Goal: Task Accomplishment & Management: Use online tool/utility

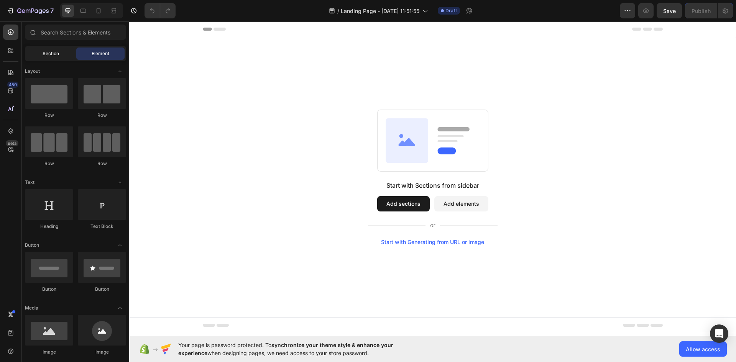
click at [65, 55] on div "Section" at bounding box center [50, 54] width 48 height 12
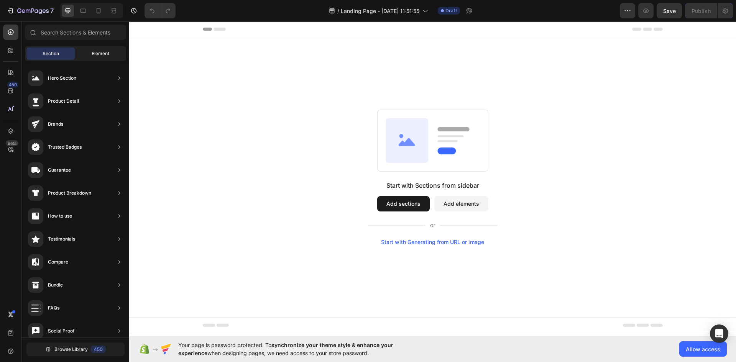
click at [95, 53] on span "Element" at bounding box center [101, 53] width 18 height 7
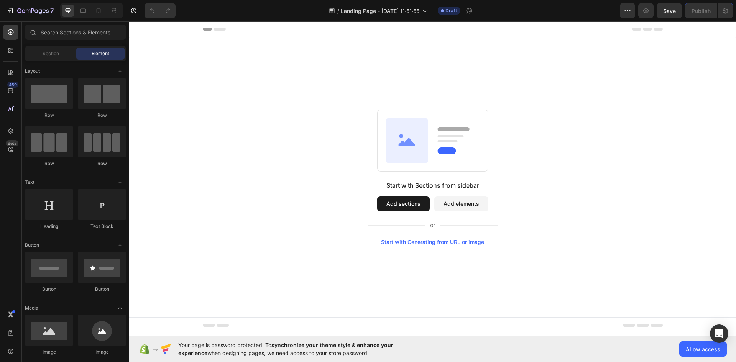
click at [456, 200] on button "Add elements" at bounding box center [461, 203] width 54 height 15
click at [450, 209] on button "Add elements" at bounding box center [461, 203] width 54 height 15
click at [89, 9] on div at bounding box center [83, 11] width 12 height 12
click at [102, 11] on icon at bounding box center [99, 11] width 8 height 8
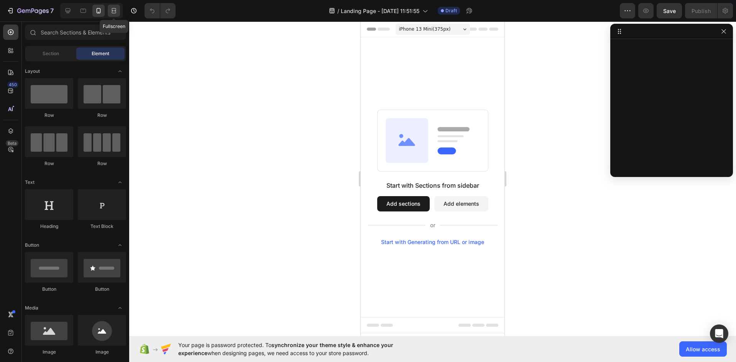
click at [112, 13] on icon at bounding box center [114, 11] width 8 height 8
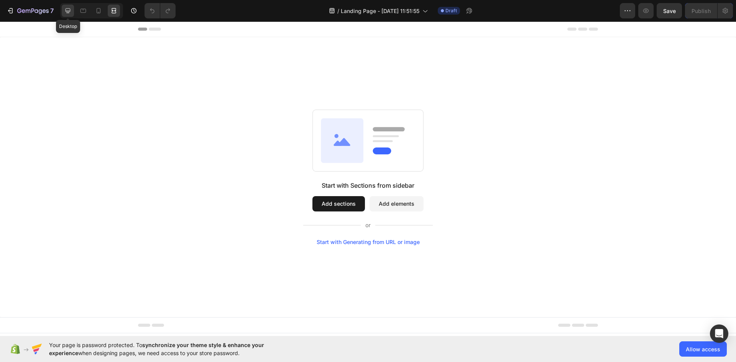
click at [67, 13] on icon at bounding box center [68, 10] width 5 height 5
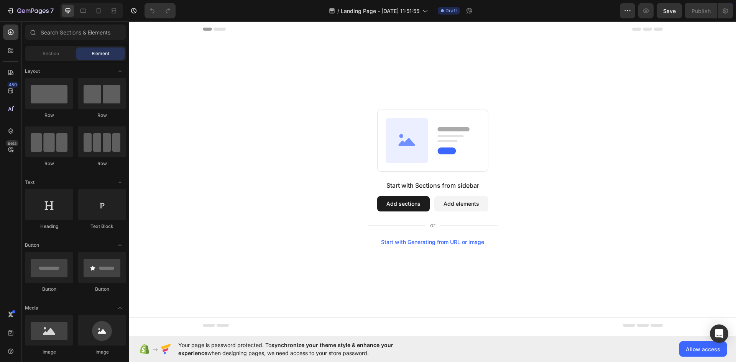
click at [409, 207] on button "Add sections" at bounding box center [403, 203] width 53 height 15
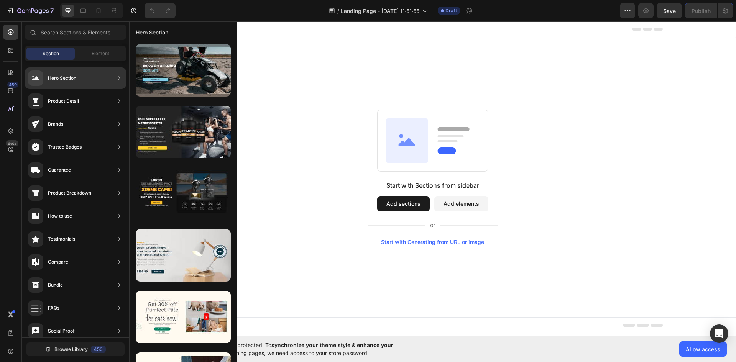
click at [104, 74] on div "Hero Section" at bounding box center [75, 77] width 101 height 21
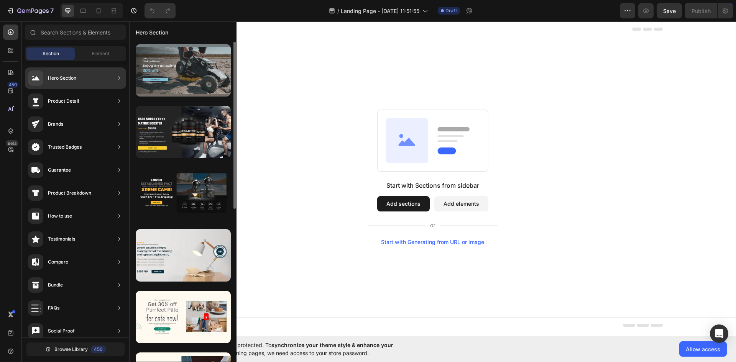
click at [157, 80] on div at bounding box center [183, 70] width 95 height 53
click at [156, 78] on div at bounding box center [183, 70] width 95 height 53
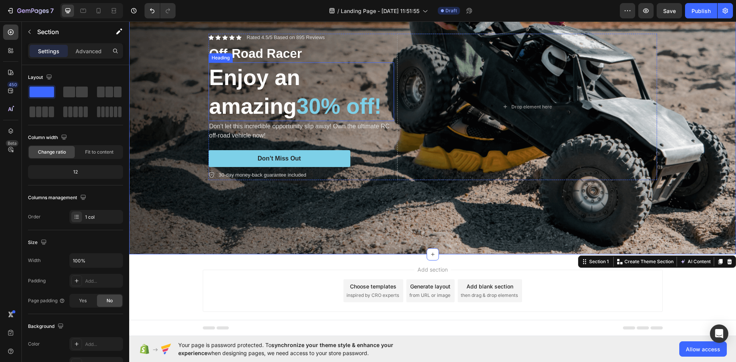
scroll to position [87, 0]
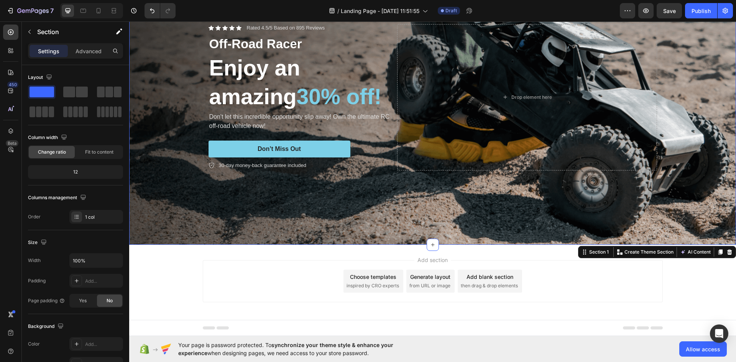
click at [243, 260] on div "Add section Choose templates inspired by CRO experts Generate layout from URL o…" at bounding box center [433, 281] width 460 height 42
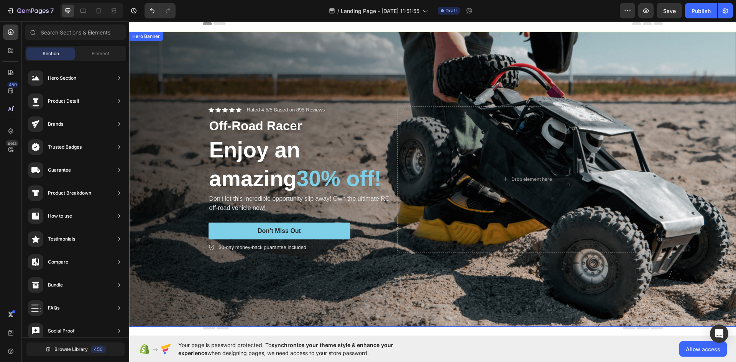
scroll to position [0, 0]
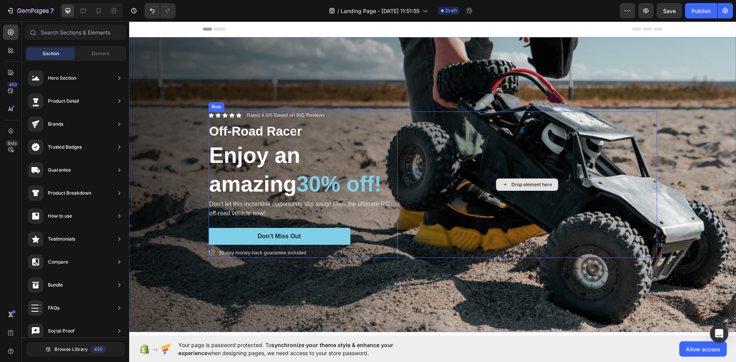
click at [463, 176] on div "Drop element here" at bounding box center [527, 185] width 260 height 146
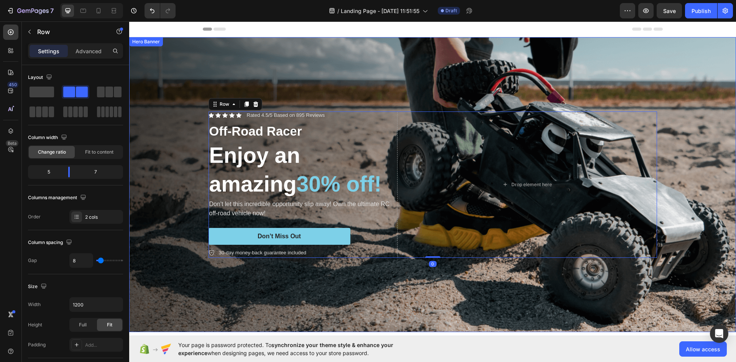
click at [474, 275] on div "Background Image" at bounding box center [432, 184] width 607 height 295
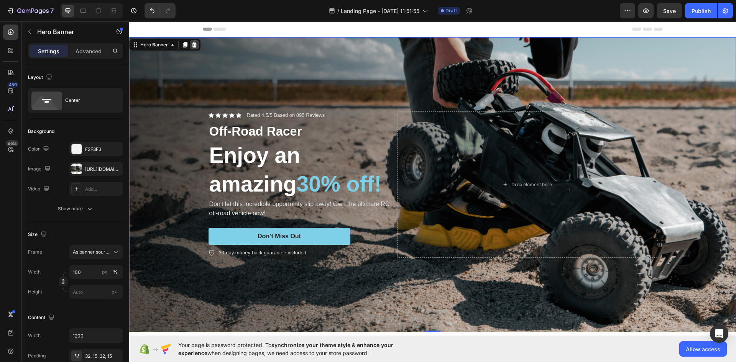
click at [192, 46] on icon at bounding box center [194, 45] width 6 height 6
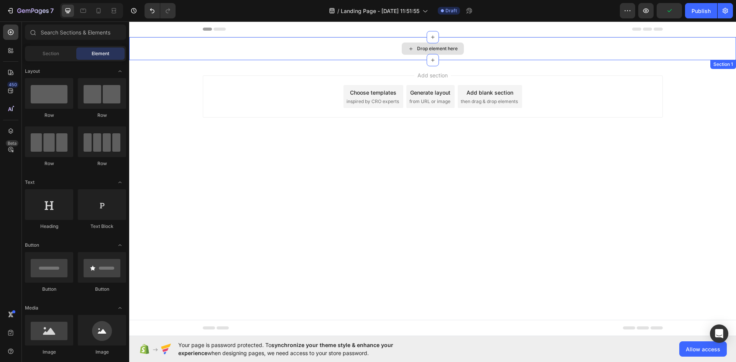
click at [417, 51] on div "Drop element here" at bounding box center [437, 49] width 41 height 6
click at [324, 43] on div "Drop element here" at bounding box center [432, 48] width 607 height 23
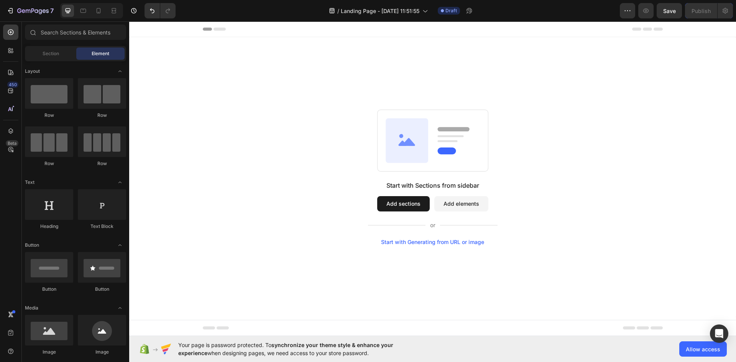
click at [450, 212] on div "Start with Sections from sidebar Add sections Add elements Start with Generatin…" at bounding box center [433, 213] width 130 height 64
click at [451, 208] on button "Add elements" at bounding box center [461, 203] width 54 height 15
click at [450, 210] on button "Add elements" at bounding box center [461, 203] width 54 height 15
click at [401, 204] on button "Add sections" at bounding box center [403, 203] width 53 height 15
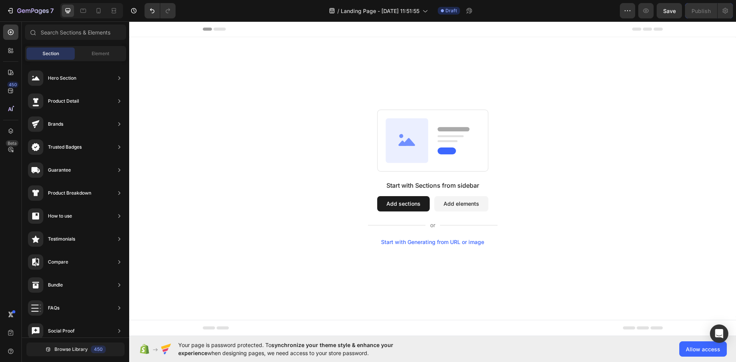
click at [433, 209] on div "Add sections Add elements" at bounding box center [432, 203] width 111 height 15
click at [439, 208] on button "Add elements" at bounding box center [461, 203] width 54 height 15
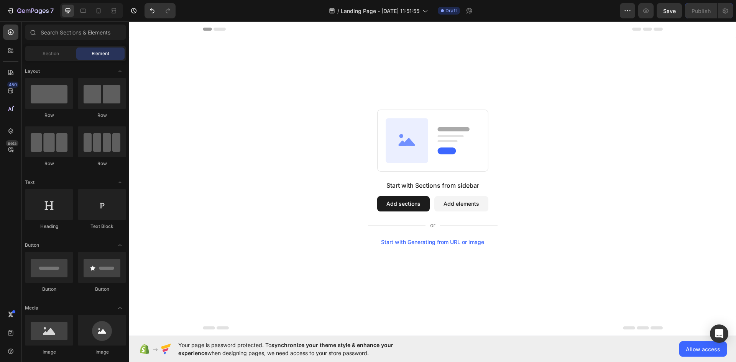
click at [439, 208] on button "Add elements" at bounding box center [461, 203] width 54 height 15
click at [429, 159] on rect at bounding box center [432, 141] width 111 height 62
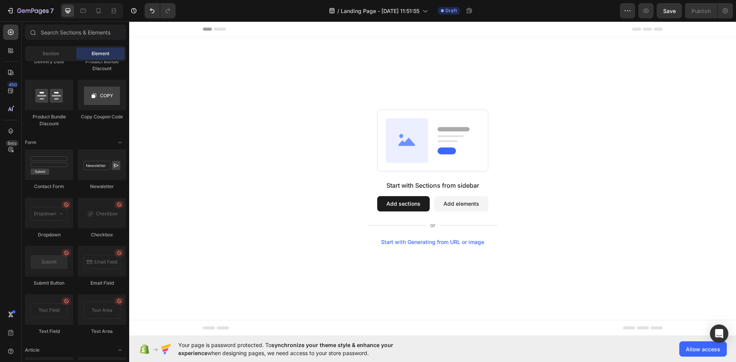
scroll to position [1972, 0]
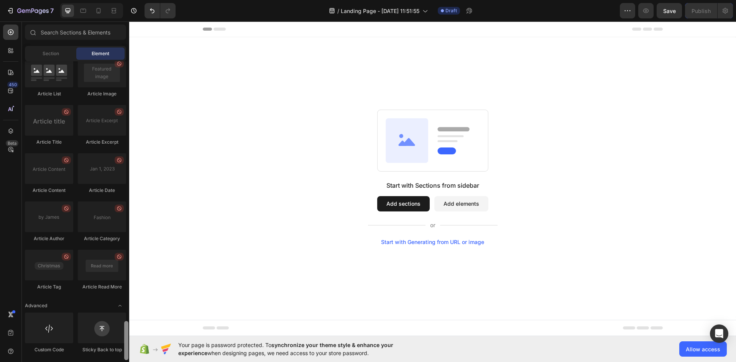
drag, startPoint x: 127, startPoint y: 179, endPoint x: 138, endPoint y: 380, distance: 201.2
click at [138, 0] on html "7 / Landing Page - [DATE] 11:51:55 Draft Preview Save Publish 450 Beta Sections…" at bounding box center [368, 0] width 736 height 0
click at [46, 329] on div at bounding box center [49, 328] width 48 height 31
click at [61, 322] on div at bounding box center [49, 328] width 48 height 31
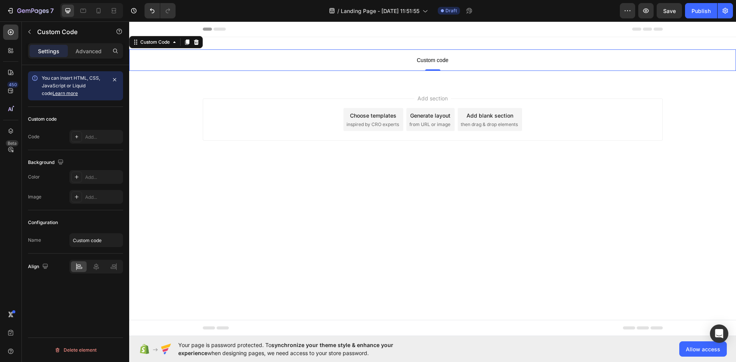
click at [315, 60] on span "Custom code" at bounding box center [432, 60] width 607 height 9
click at [246, 70] on p "Custom code" at bounding box center [432, 59] width 607 height 21
click at [417, 60] on span "Custom code" at bounding box center [432, 60] width 607 height 9
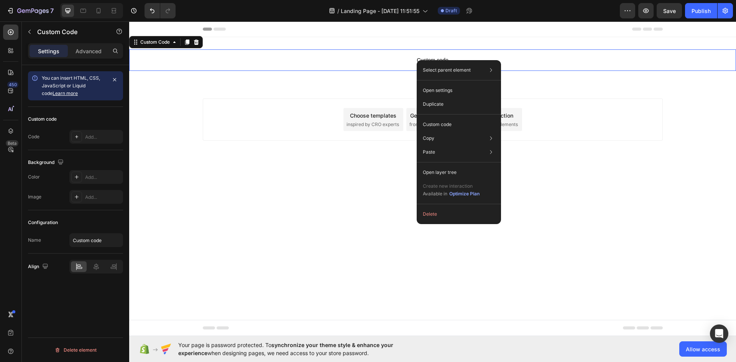
click at [402, 57] on span "Custom code" at bounding box center [432, 60] width 607 height 9
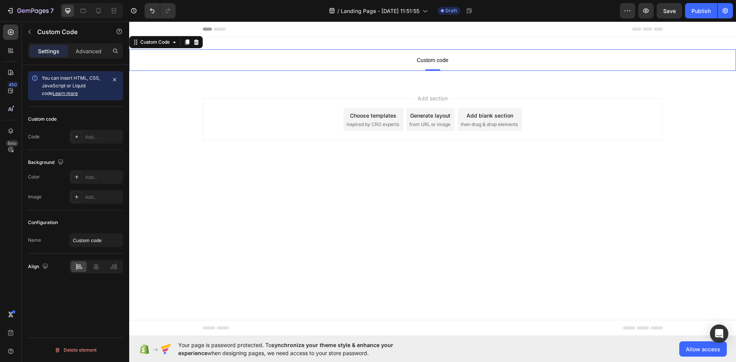
drag, startPoint x: 432, startPoint y: 68, endPoint x: 432, endPoint y: 79, distance: 11.5
click at [432, 79] on div "Header Custom code Custom Code 0 Section 1 Root Start with Sections from sideba…" at bounding box center [432, 99] width 607 height 156
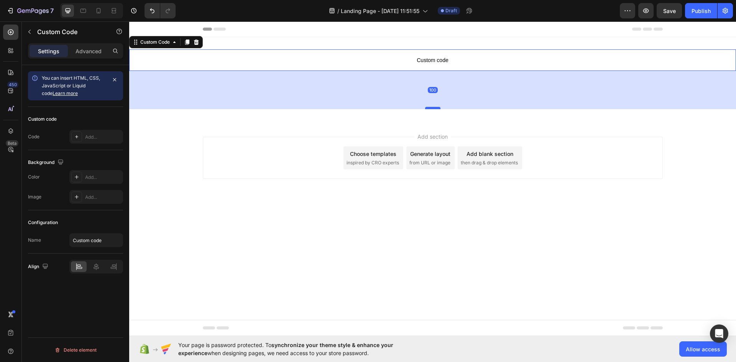
drag, startPoint x: 435, startPoint y: 71, endPoint x: 432, endPoint y: 127, distance: 56.4
click at [432, 109] on div at bounding box center [432, 108] width 15 height 2
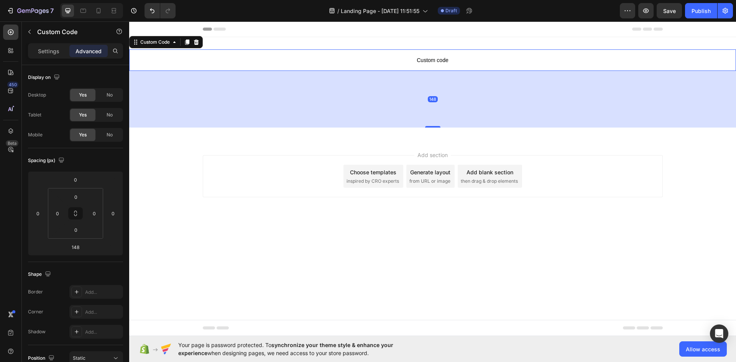
click at [431, 58] on span "Custom code" at bounding box center [432, 60] width 607 height 9
type input "0"
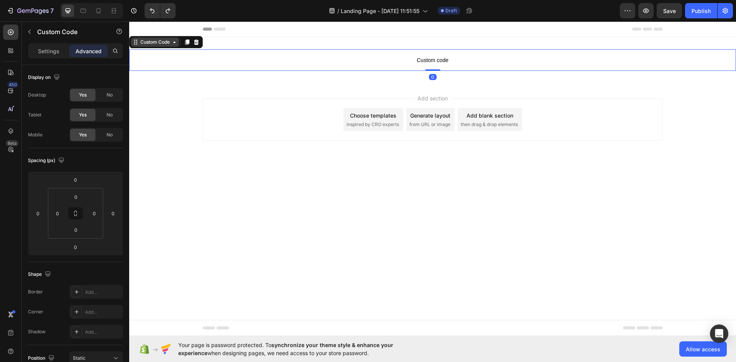
click at [153, 44] on div "Custom Code" at bounding box center [155, 42] width 33 height 7
drag, startPoint x: 247, startPoint y: 66, endPoint x: 256, endPoint y: 65, distance: 8.8
click at [247, 66] on p "Custom code" at bounding box center [432, 59] width 607 height 21
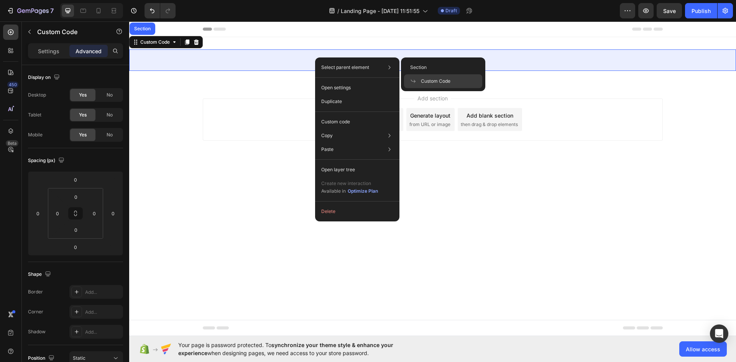
click at [414, 77] on div "Custom Code" at bounding box center [443, 81] width 78 height 14
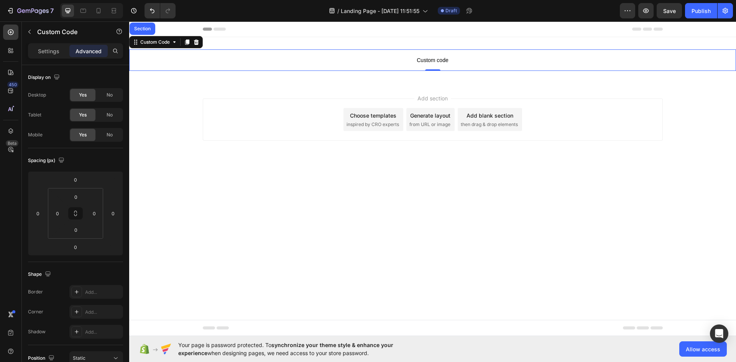
click at [386, 53] on p "Custom code" at bounding box center [432, 59] width 607 height 21
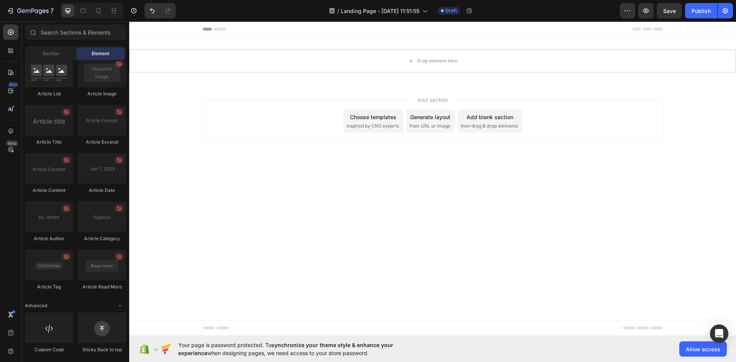
click at [328, 120] on div "Add section Choose templates inspired by CRO experts Generate layout from URL o…" at bounding box center [433, 121] width 460 height 42
click at [337, 118] on div "Add section Choose templates inspired by CRO experts Generate layout from URL o…" at bounding box center [433, 121] width 460 height 42
drag, startPoint x: 60, startPoint y: 343, endPoint x: 39, endPoint y: 334, distance: 22.5
click at [39, 334] on div at bounding box center [49, 328] width 48 height 31
click at [42, 332] on div at bounding box center [49, 328] width 48 height 31
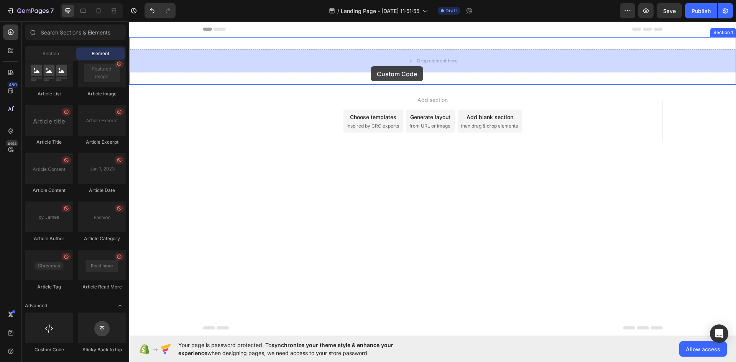
drag, startPoint x: 175, startPoint y: 354, endPoint x: 376, endPoint y: 66, distance: 350.9
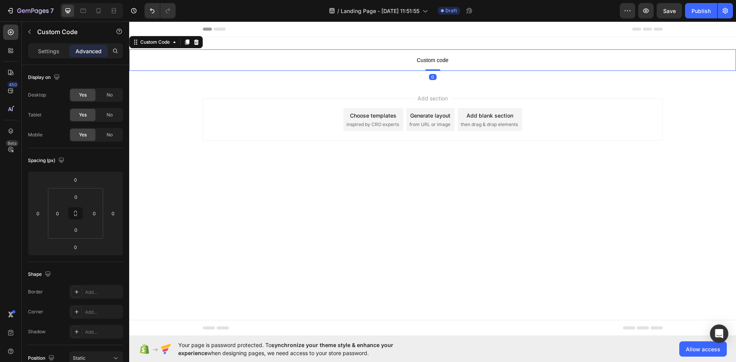
click at [381, 201] on body "Header Custom code Custom Code 0 Section 1 Root Start with Sections from sideba…" at bounding box center [432, 178] width 607 height 315
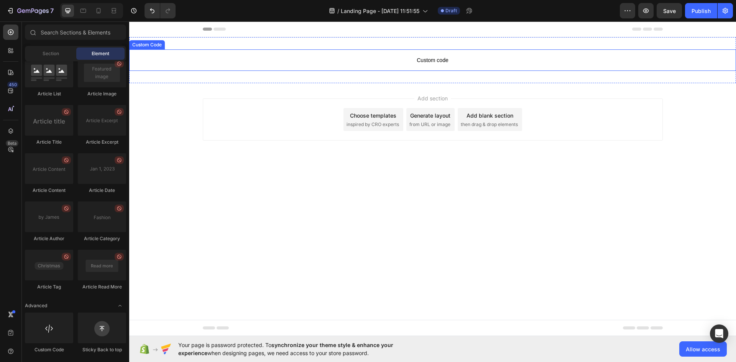
click at [427, 61] on span "Custom code" at bounding box center [432, 60] width 607 height 9
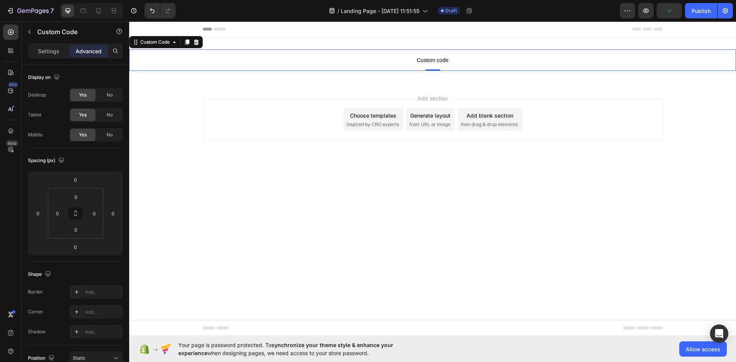
click at [427, 61] on span "Custom code" at bounding box center [432, 60] width 607 height 9
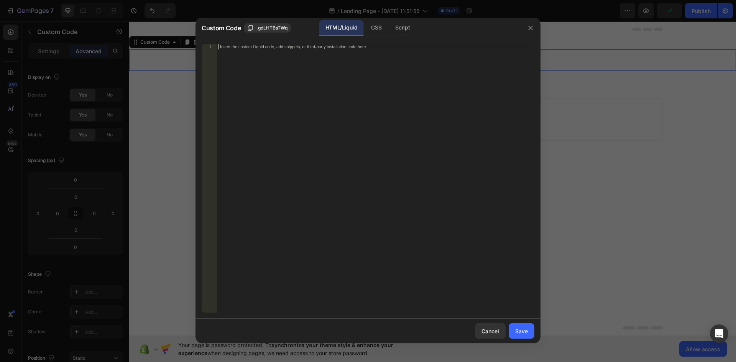
click at [427, 61] on div "Insert the custom Liquid code, add snippets, or third-party installation code h…" at bounding box center [375, 183] width 317 height 279
click at [369, 65] on div "Insert the custom Liquid code, add snippets, or third-party installation code h…" at bounding box center [375, 183] width 317 height 279
type textarea "j"
type textarea "[URL][DOMAIN_NAME]"
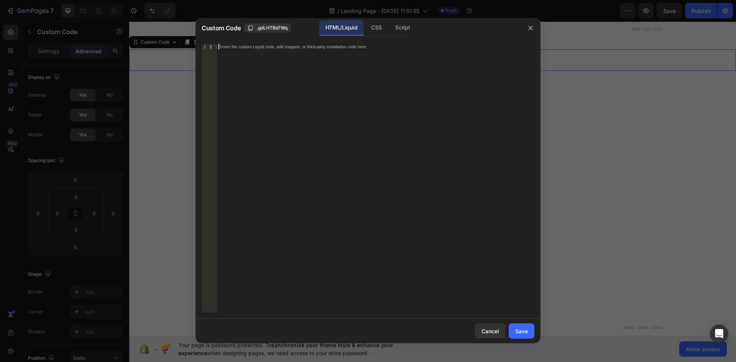
click at [323, 87] on div "Insert the custom Liquid code, add snippets, or third-party installation code h…" at bounding box center [375, 183] width 317 height 279
paste textarea "</html>"
type textarea "</html>"
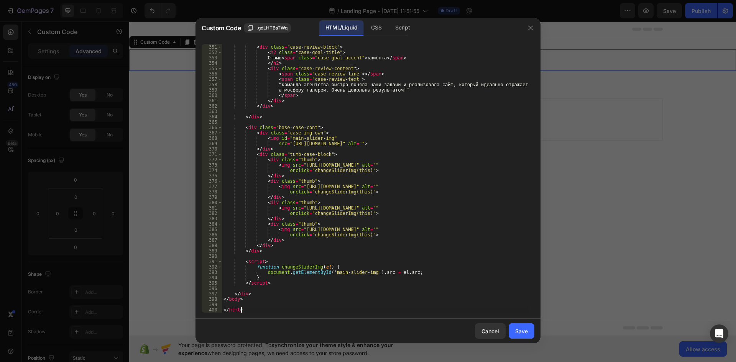
scroll to position [1878, 0]
click at [532, 335] on button "Save" at bounding box center [522, 330] width 26 height 15
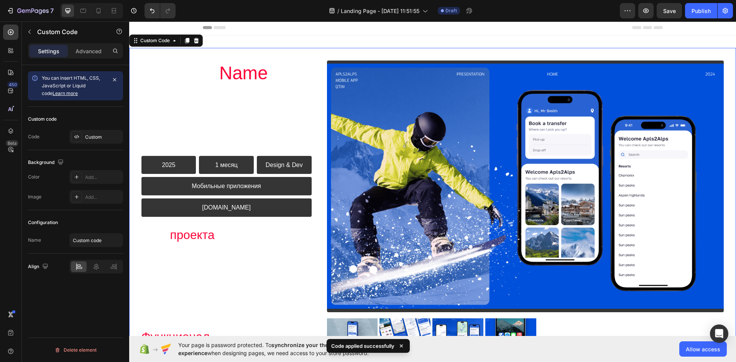
scroll to position [0, 0]
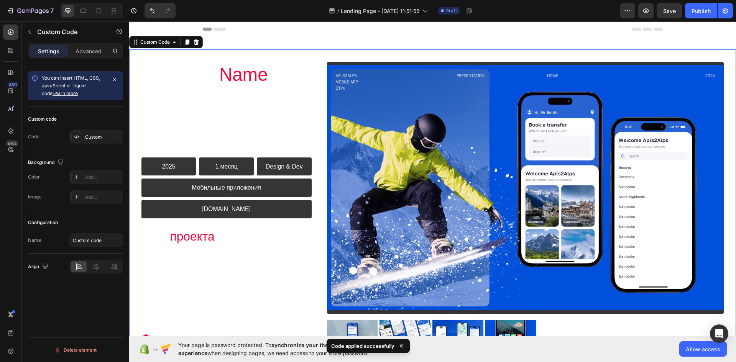
click at [359, 322] on img at bounding box center [352, 335] width 51 height 31
click at [387, 326] on img at bounding box center [404, 335] width 51 height 31
click at [446, 328] on img at bounding box center [457, 335] width 51 height 31
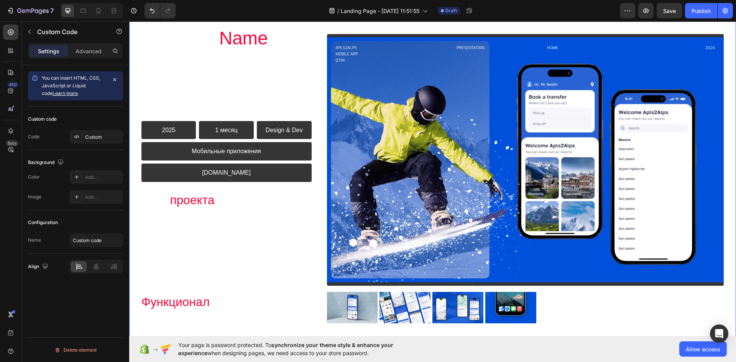
scroll to position [77, 0]
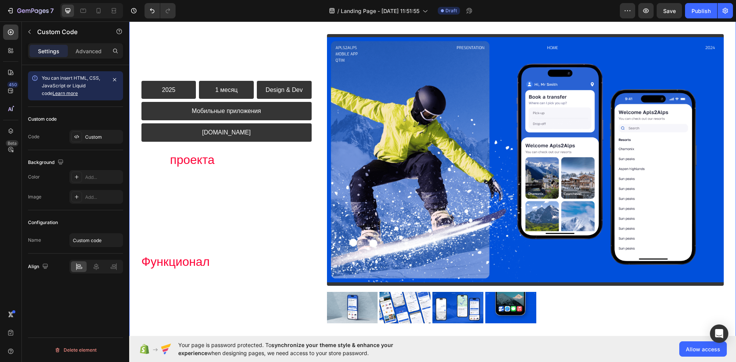
click at [504, 301] on img at bounding box center [510, 307] width 51 height 31
click at [309, 141] on div "2025 1 месяц Design & Dev Мобильные приложения [DOMAIN_NAME]" at bounding box center [226, 111] width 170 height 61
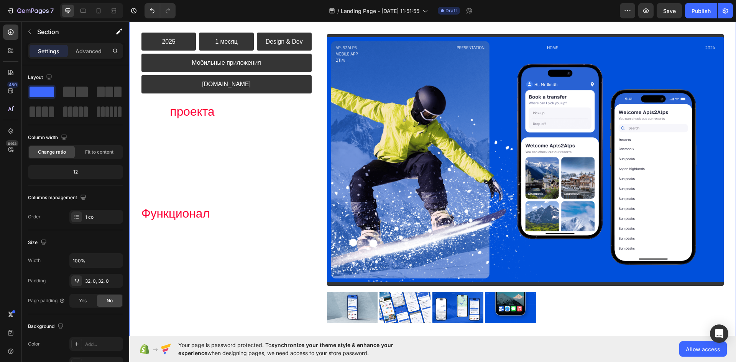
scroll to position [192, 0]
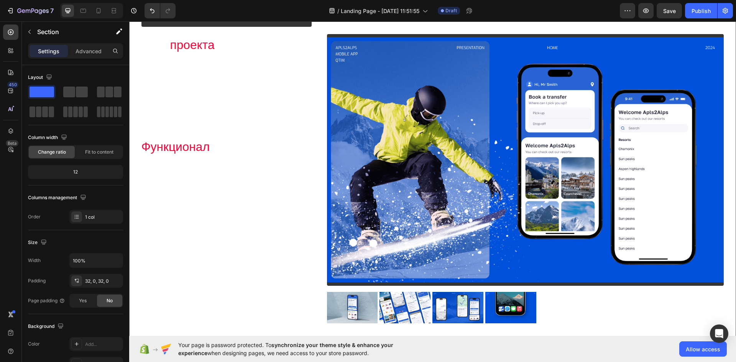
click at [497, 300] on img at bounding box center [510, 307] width 51 height 31
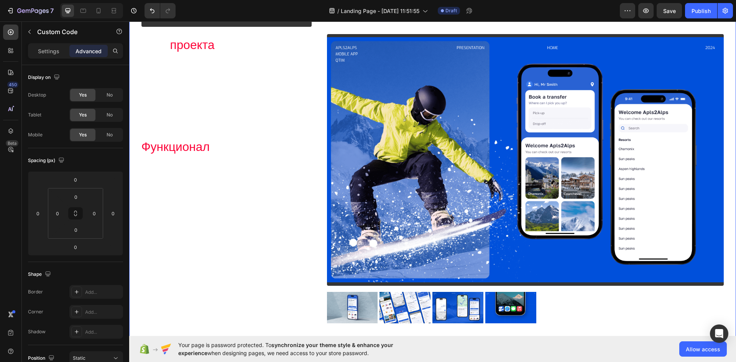
click at [476, 303] on img at bounding box center [457, 307] width 51 height 31
drag, startPoint x: 413, startPoint y: 299, endPoint x: 408, endPoint y: 305, distance: 7.9
click at [414, 299] on img at bounding box center [404, 307] width 51 height 31
click at [387, 310] on img at bounding box center [404, 307] width 51 height 31
click at [347, 303] on img at bounding box center [352, 307] width 51 height 31
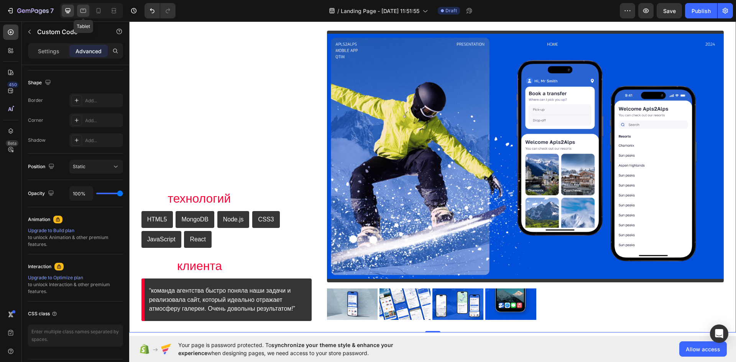
click at [84, 13] on icon at bounding box center [83, 11] width 6 height 4
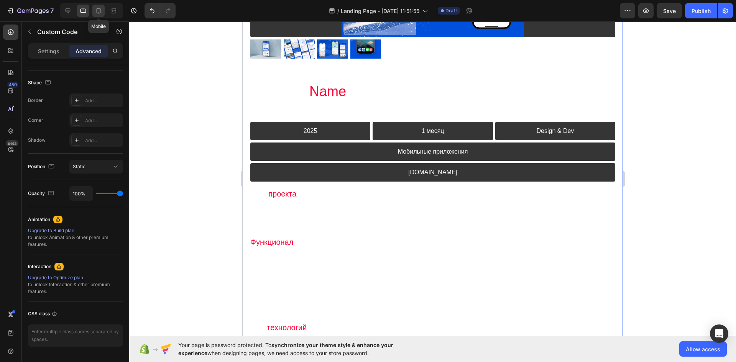
click at [97, 12] on icon at bounding box center [99, 11] width 8 height 8
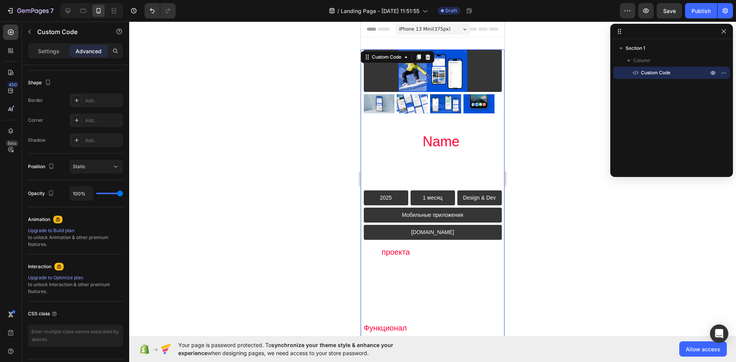
drag, startPoint x: 408, startPoint y: 106, endPoint x: 453, endPoint y: 104, distance: 45.6
click at [408, 106] on img at bounding box center [412, 103] width 31 height 19
click at [511, 49] on div at bounding box center [432, 191] width 607 height 341
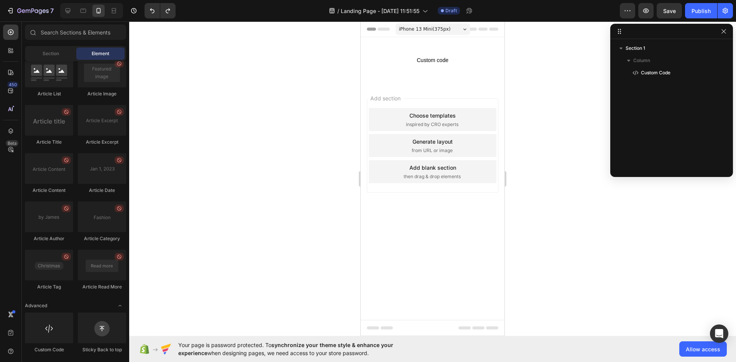
click at [454, 152] on div "Generate layout from URL or image" at bounding box center [433, 145] width 128 height 23
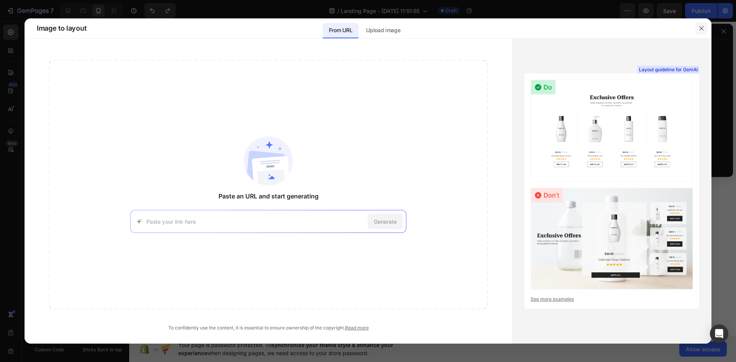
click at [699, 30] on icon "button" at bounding box center [701, 28] width 6 height 6
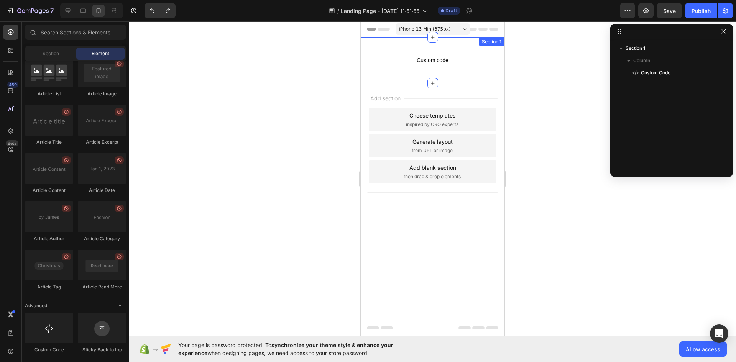
click at [482, 46] on div "Section 1" at bounding box center [492, 41] width 26 height 9
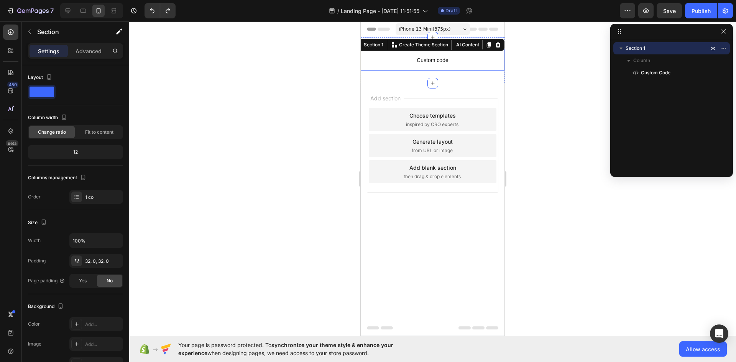
click at [472, 72] on div "Custom code Custom Code Section 1 You can create reusable sections Create Theme…" at bounding box center [433, 60] width 144 height 46
click at [471, 79] on div "Custom code Custom Code Section 1 You can create reusable sections Create Theme…" at bounding box center [433, 60] width 144 height 46
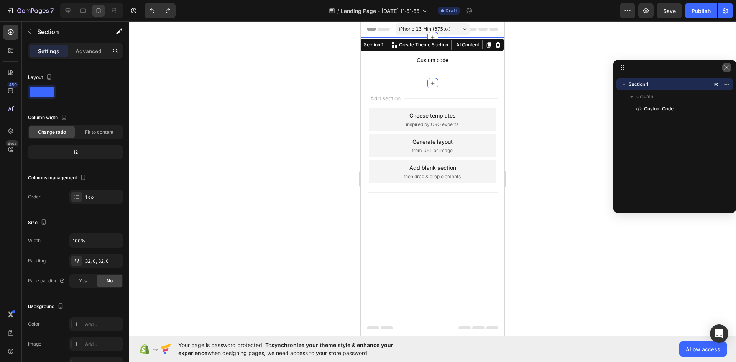
click at [726, 68] on icon "button" at bounding box center [727, 67] width 6 height 6
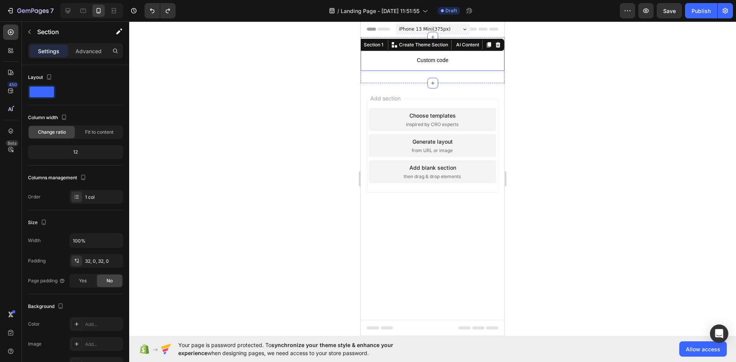
click at [501, 52] on p "Custom code" at bounding box center [433, 59] width 144 height 21
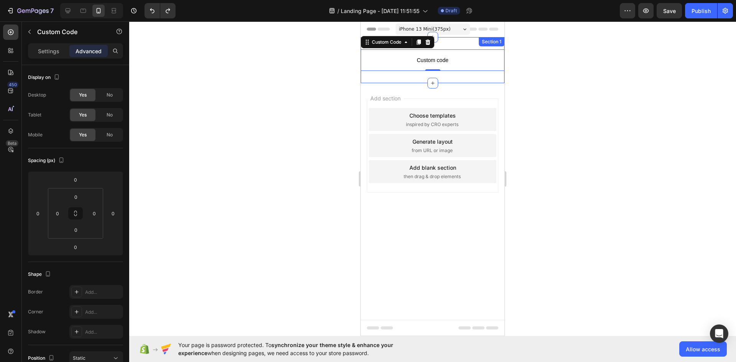
click at [494, 73] on div "Custom code Custom Code 0 Section 1" at bounding box center [433, 60] width 144 height 46
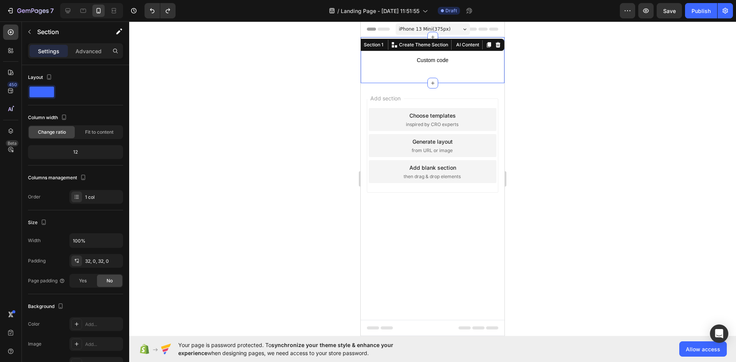
click at [496, 42] on icon at bounding box center [498, 45] width 6 height 6
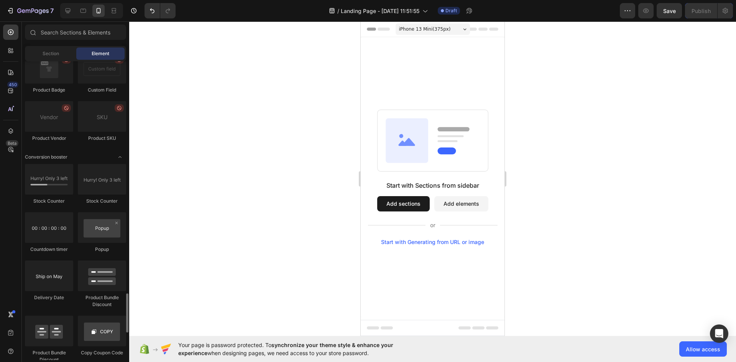
scroll to position [1359, 0]
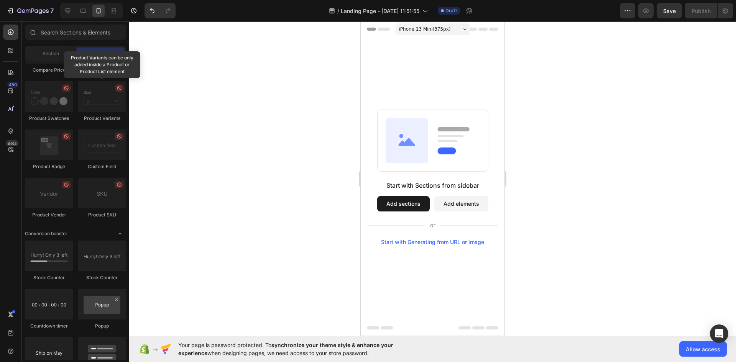
click at [413, 31] on span "iPhone 13 Mini ( 375 px)" at bounding box center [425, 29] width 52 height 8
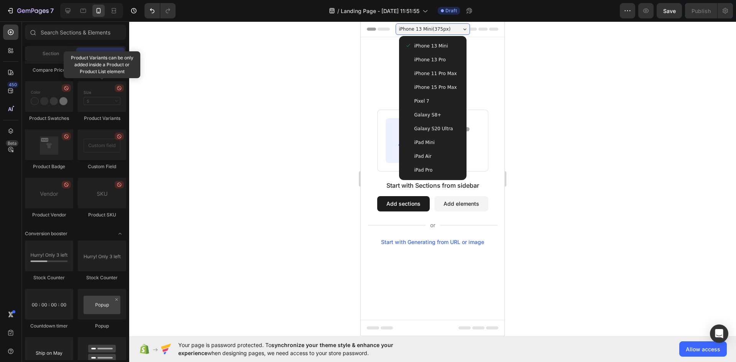
click at [412, 42] on div "iPhone 13 Mini" at bounding box center [432, 46] width 55 height 8
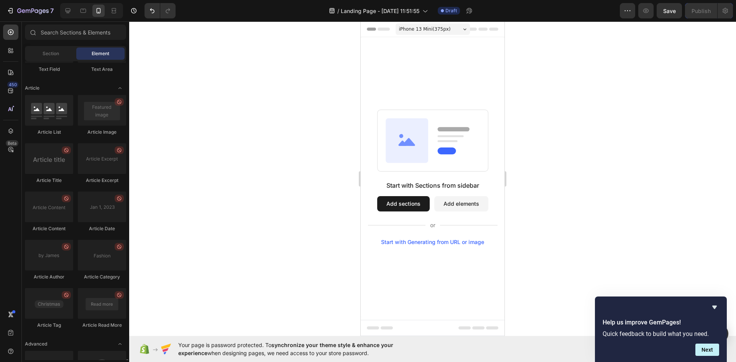
scroll to position [1972, 0]
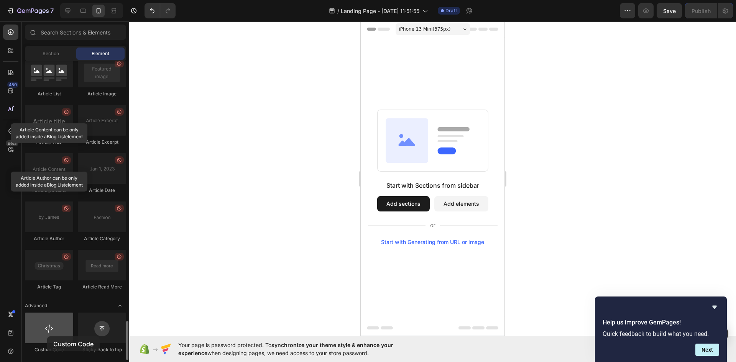
click at [47, 337] on div at bounding box center [49, 328] width 48 height 31
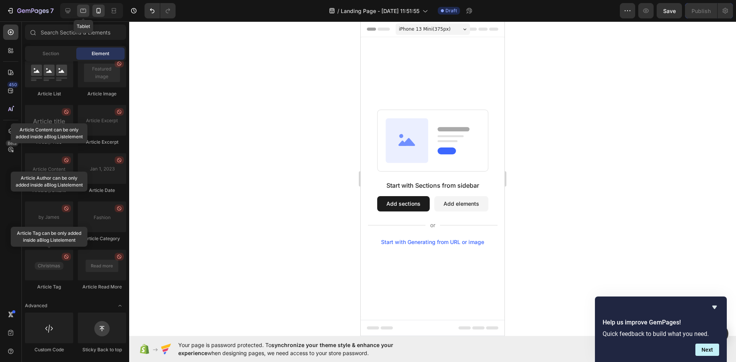
click at [79, 10] on div at bounding box center [83, 11] width 12 height 12
click at [67, 10] on icon at bounding box center [68, 11] width 8 height 8
click at [80, 10] on icon at bounding box center [83, 11] width 8 height 8
click at [69, 11] on icon at bounding box center [68, 10] width 5 height 5
click at [80, 11] on icon at bounding box center [83, 11] width 8 height 8
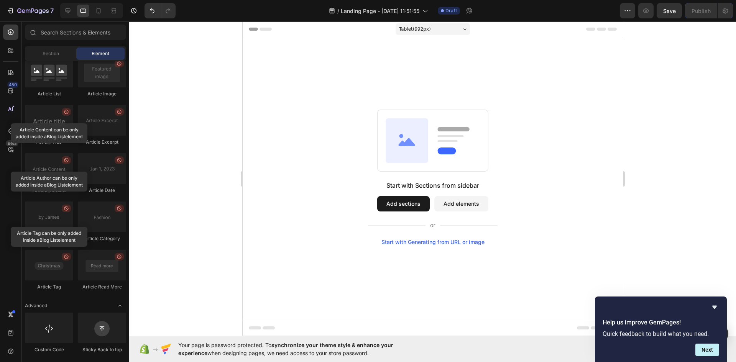
click at [437, 28] on div "Tablet ( 992 px)" at bounding box center [432, 28] width 74 height 11
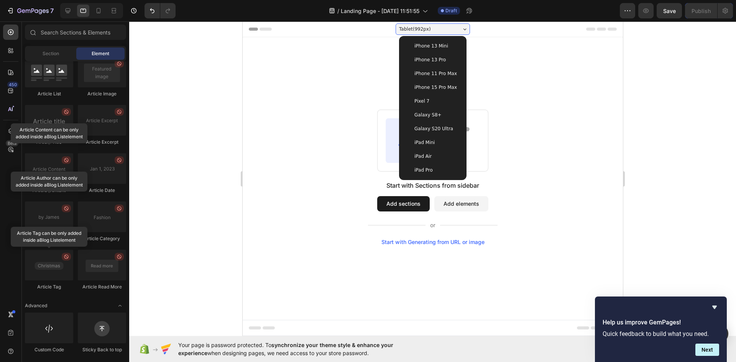
click at [441, 59] on span "iPhone 13 Pro" at bounding box center [429, 60] width 31 height 8
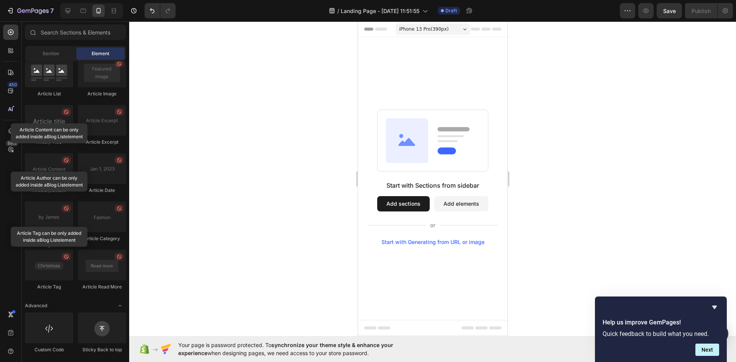
click at [442, 35] on div "iPhone 13 Pro ( 390 px) iPhone 13 Mini iPhone 13 Pro iPhone 11 Pro Max iPhone 1…" at bounding box center [432, 29] width 74 height 15
click at [446, 33] on div "iPhone 13 Pro ( 390 px)" at bounding box center [432, 28] width 74 height 11
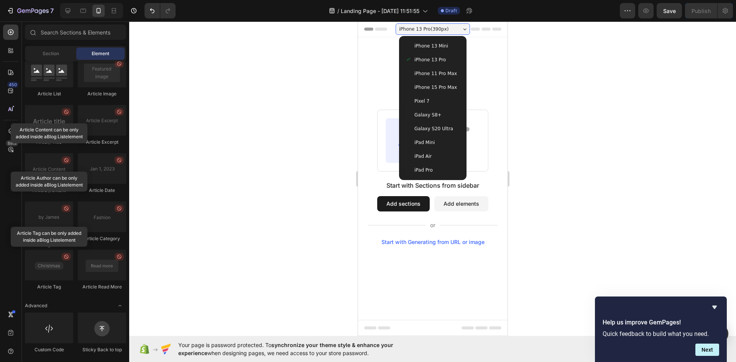
click at [443, 43] on span "iPhone 13 Mini" at bounding box center [431, 46] width 34 height 8
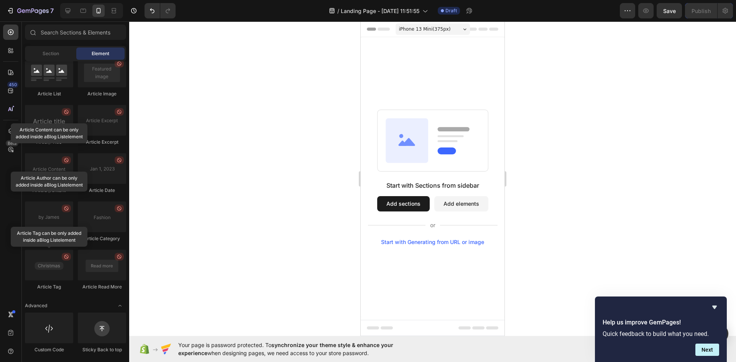
click at [451, 26] on div "iPhone 13 Mini ( 375 px)" at bounding box center [433, 28] width 74 height 11
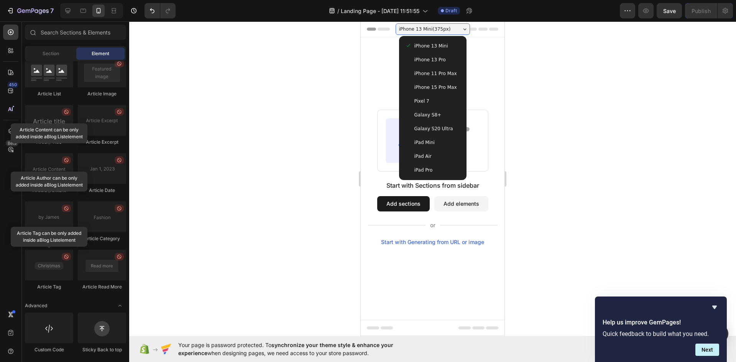
click at [442, 74] on span "iPhone 11 Pro Max" at bounding box center [435, 74] width 43 height 8
